Goal: Book appointment/travel/reservation

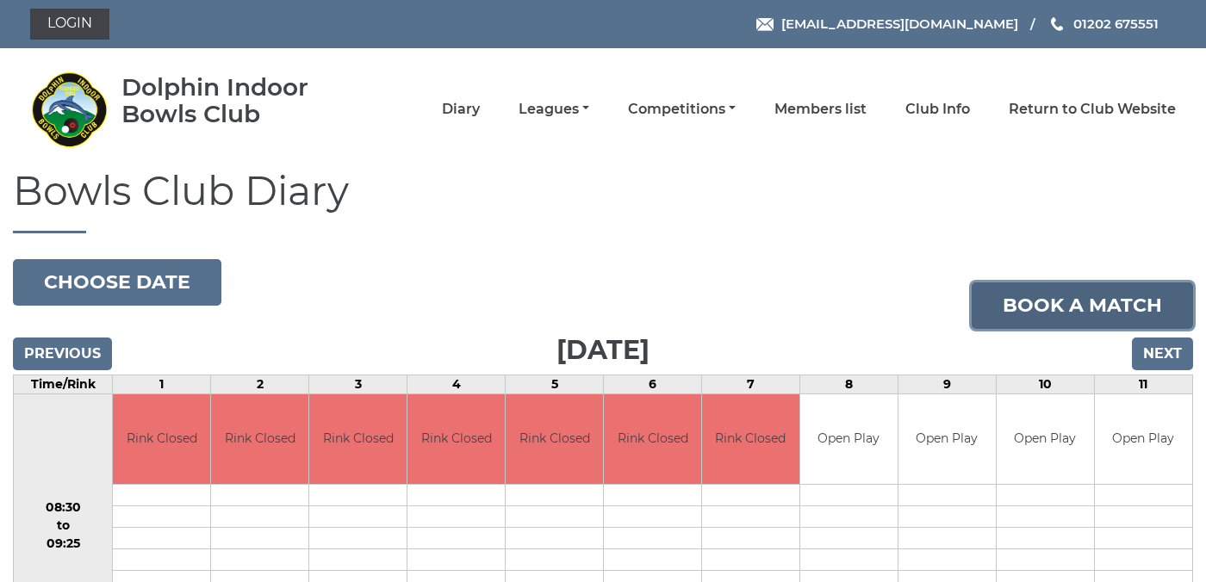
click at [1074, 301] on link "Book a match" at bounding box center [1082, 306] width 221 height 47
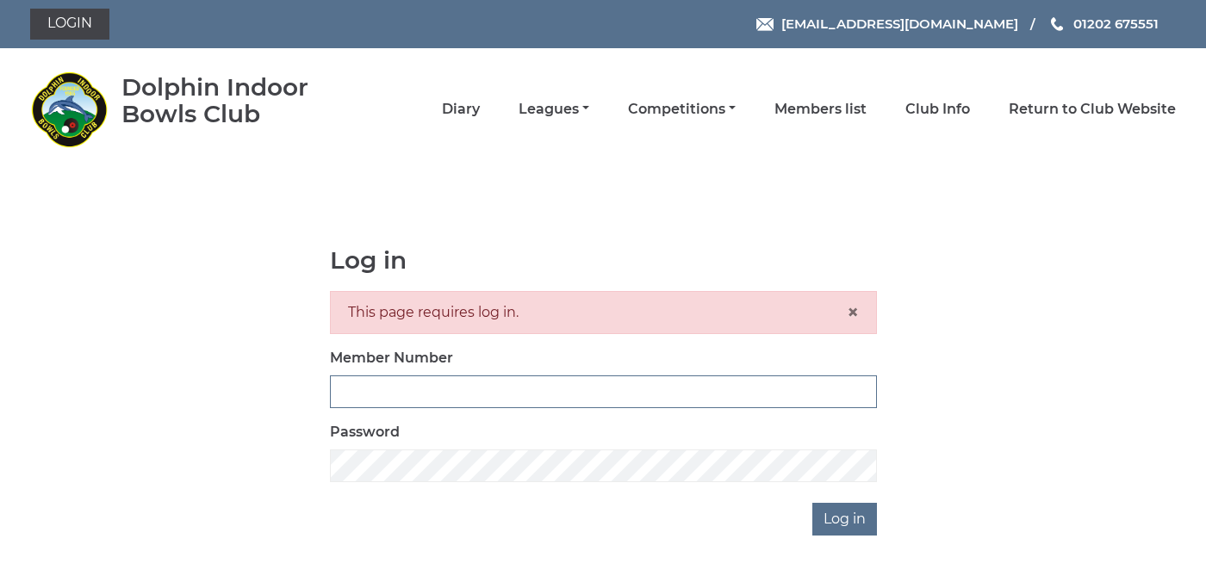
click at [814, 384] on input "Member Number" at bounding box center [603, 392] width 547 height 33
click at [645, 387] on input "Member Number" at bounding box center [603, 392] width 547 height 33
type input "3923"
click at [813, 503] on input "Log in" at bounding box center [845, 519] width 65 height 33
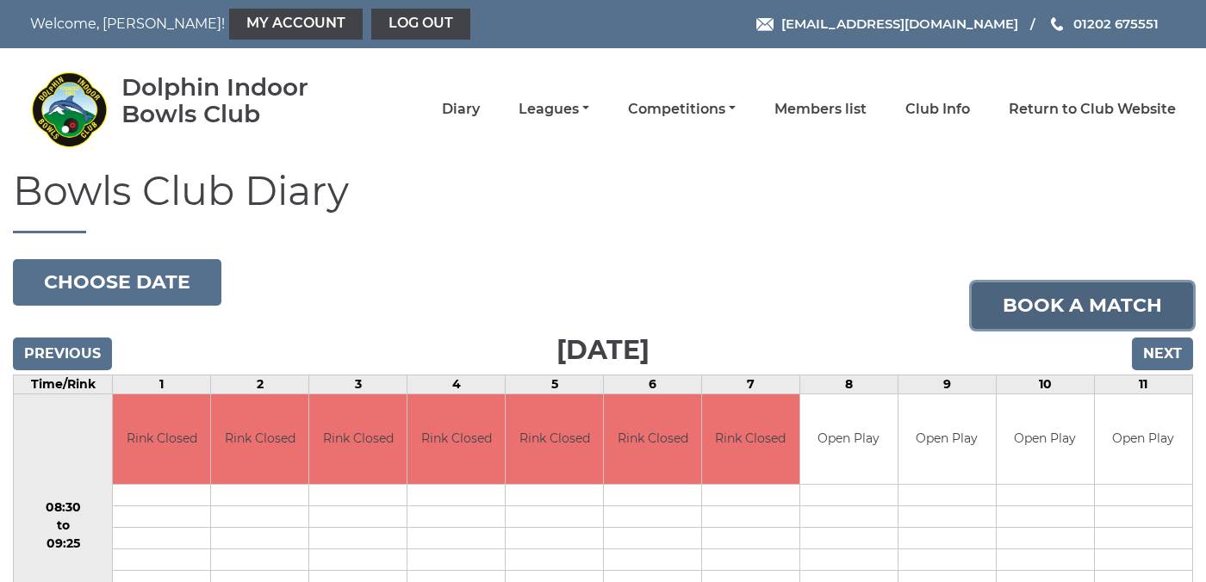
click at [1047, 304] on link "Book a match" at bounding box center [1082, 306] width 221 height 47
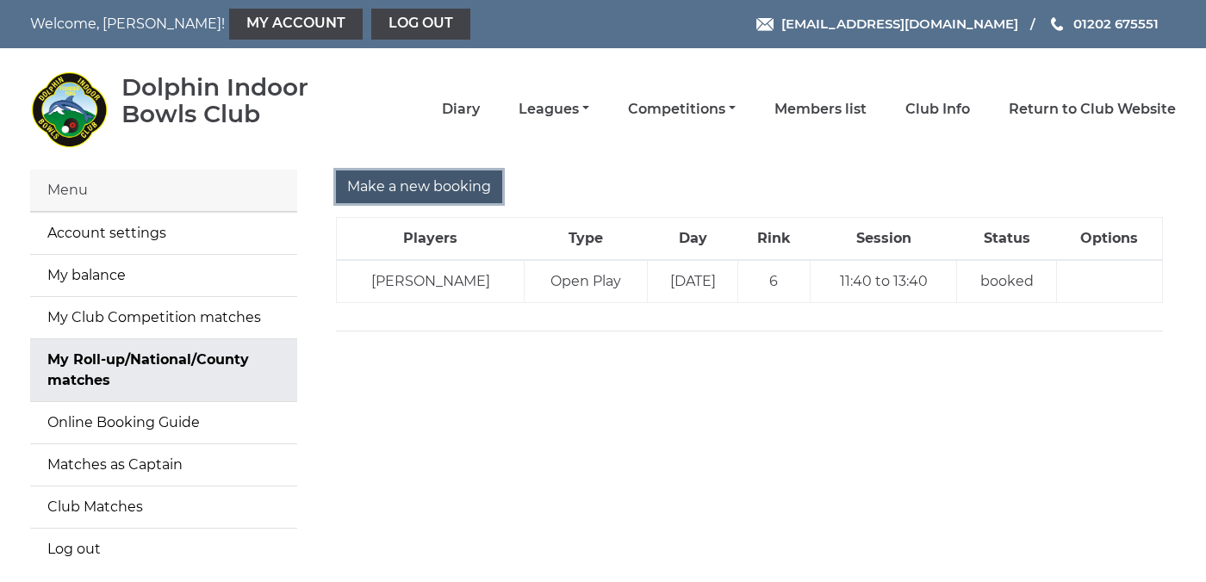
click at [404, 187] on input "Make a new booking" at bounding box center [419, 187] width 166 height 33
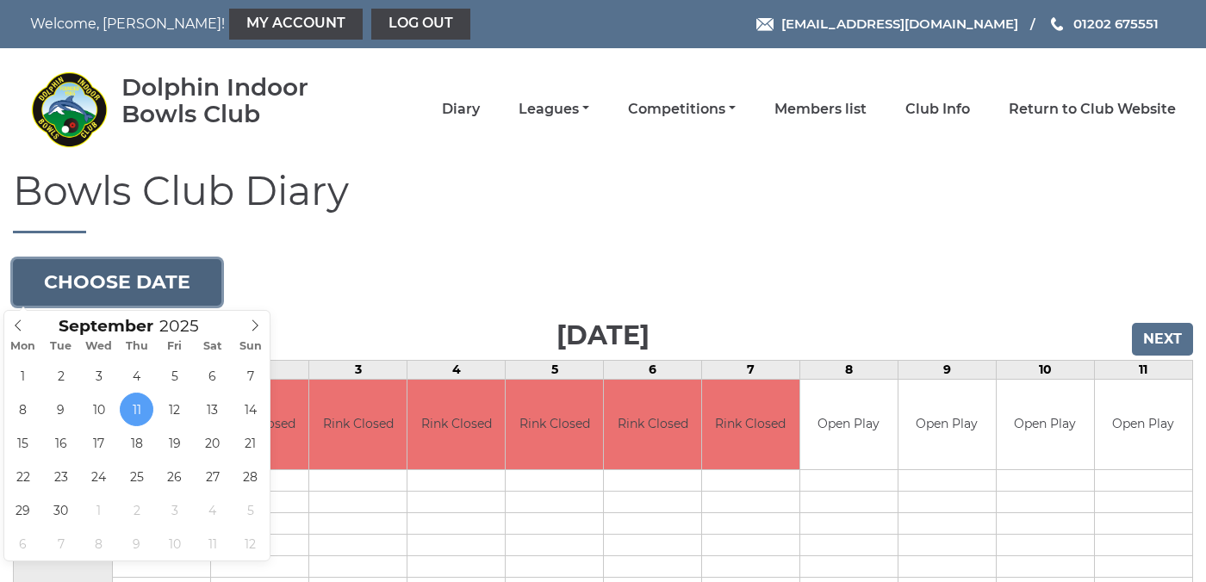
click at [131, 273] on button "Choose date" at bounding box center [117, 282] width 209 height 47
type input "2025-09-25"
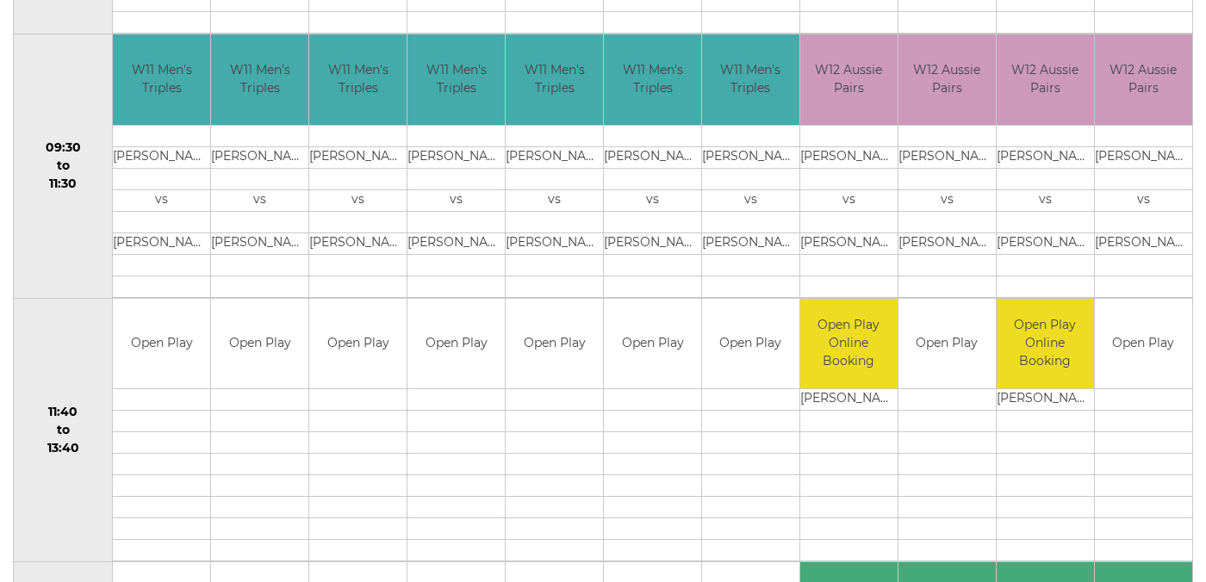
scroll to position [620, 0]
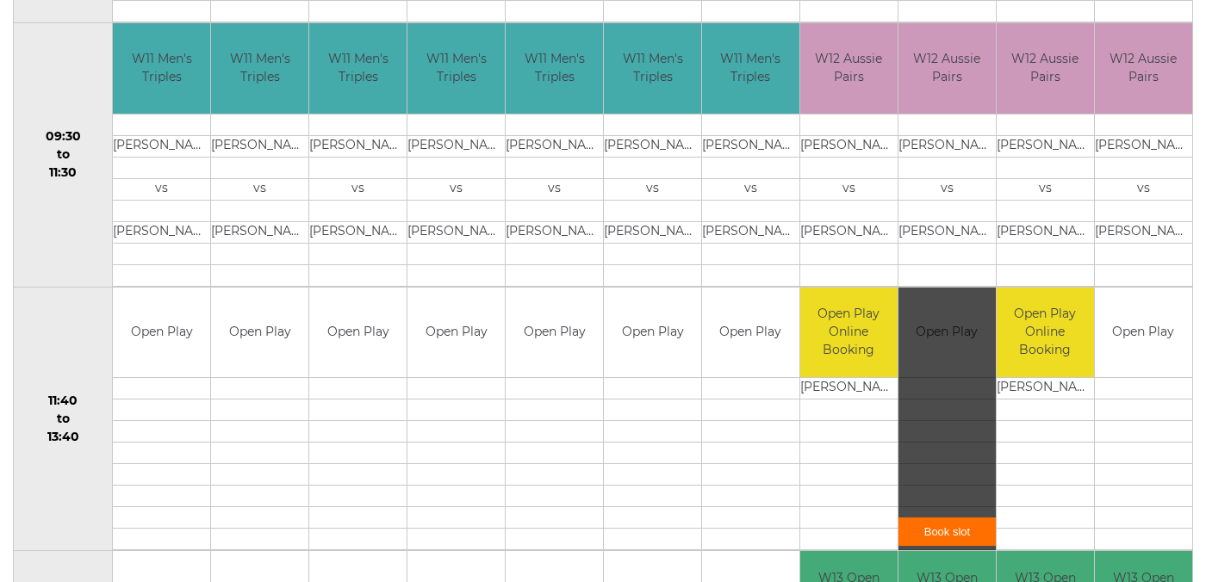
click at [942, 529] on link "Book slot" at bounding box center [947, 532] width 97 height 28
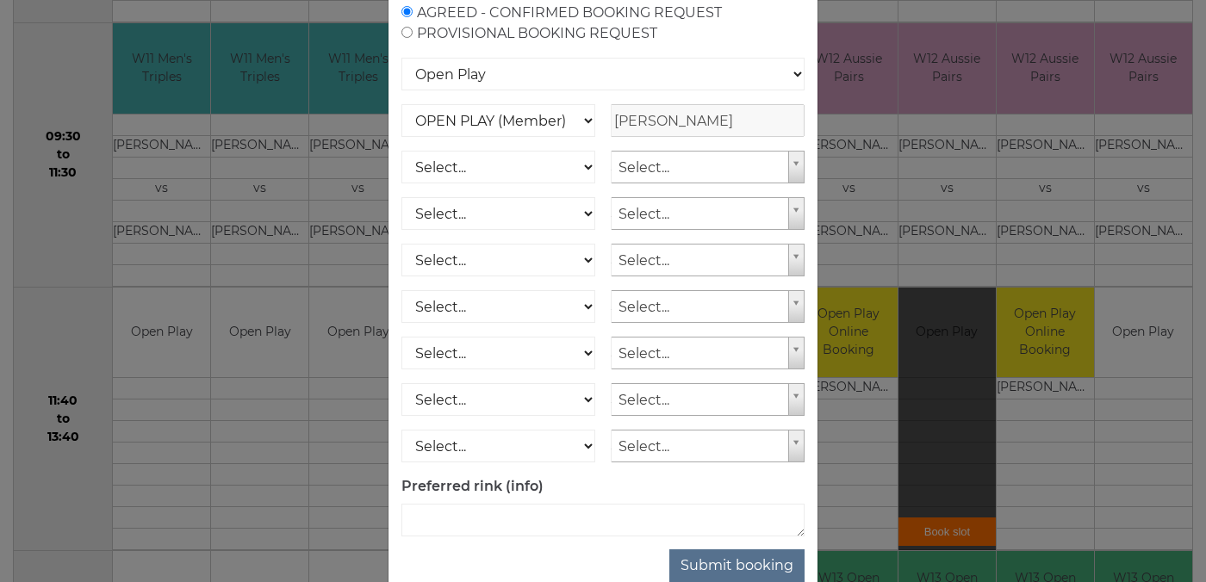
scroll to position [217, 0]
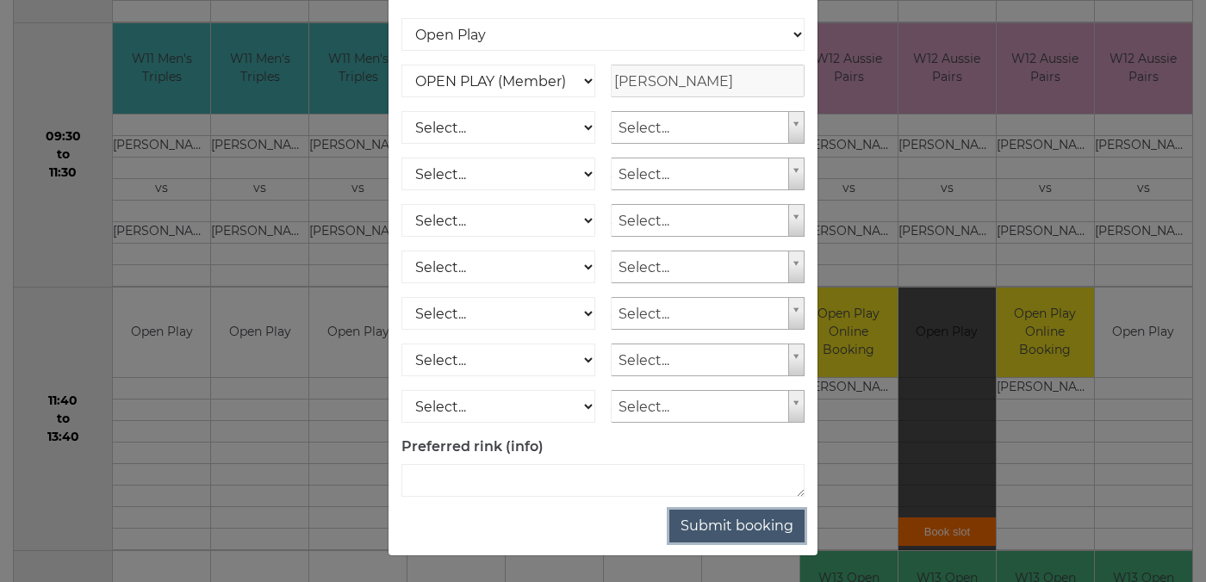
click at [730, 525] on button "Submit booking" at bounding box center [736, 526] width 135 height 33
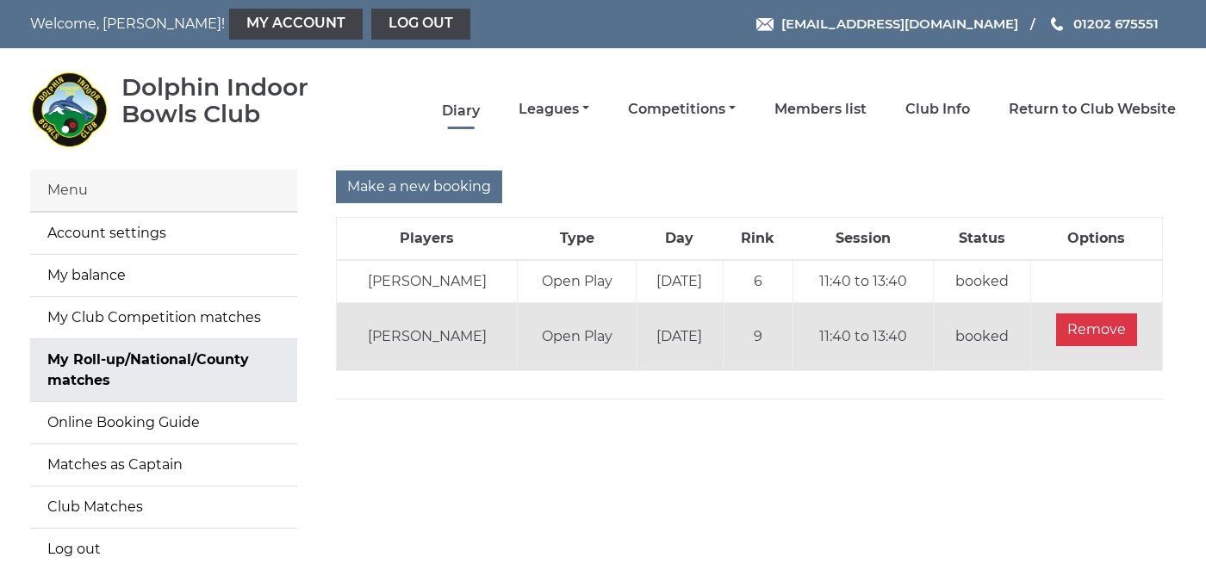
click at [480, 108] on link "Diary" at bounding box center [461, 111] width 38 height 19
